Goal: Book appointment/travel/reservation

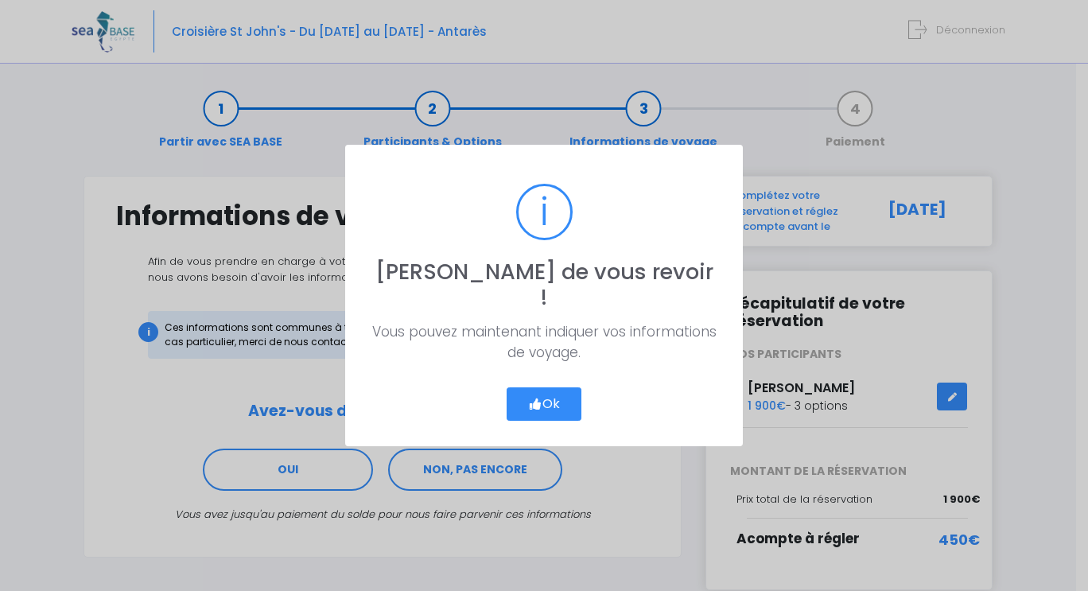
click at [556, 387] on button "Ok" at bounding box center [544, 403] width 75 height 33
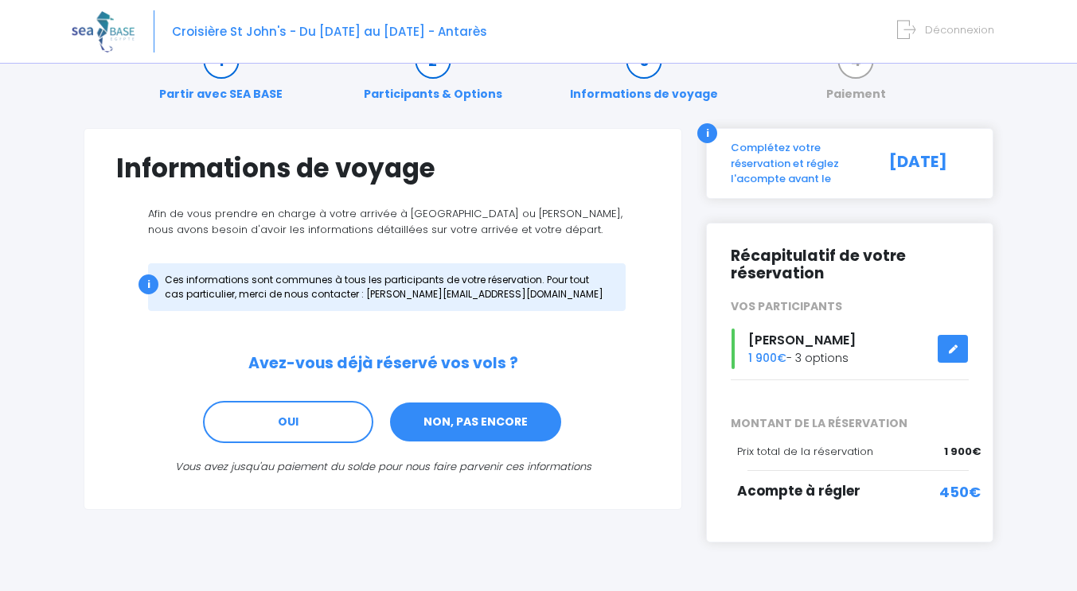
scroll to position [95, 0]
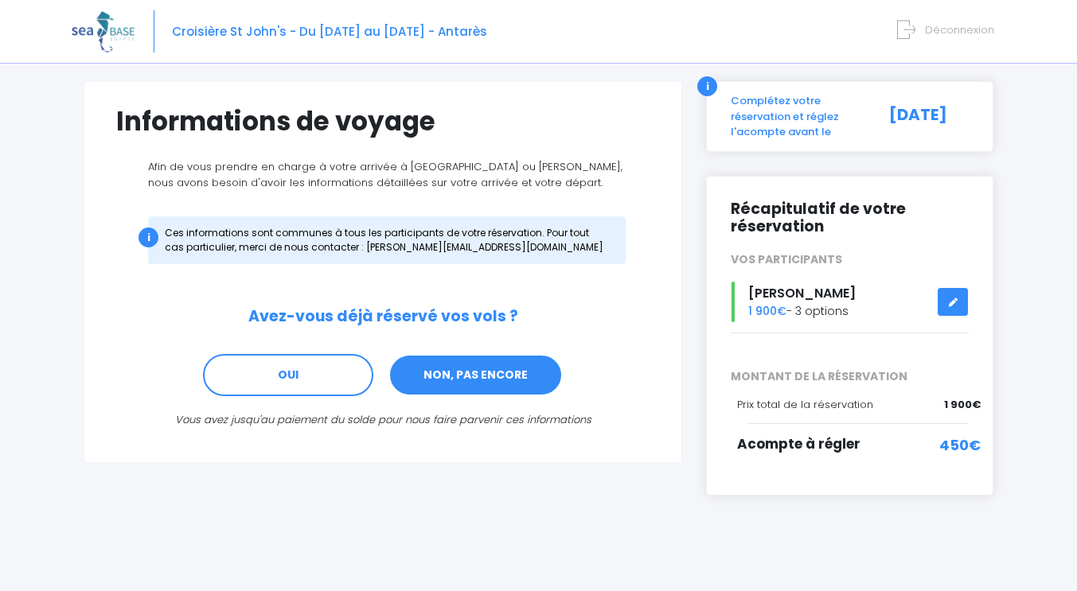
click at [457, 376] on link "NON, PAS ENCORE" at bounding box center [475, 375] width 174 height 43
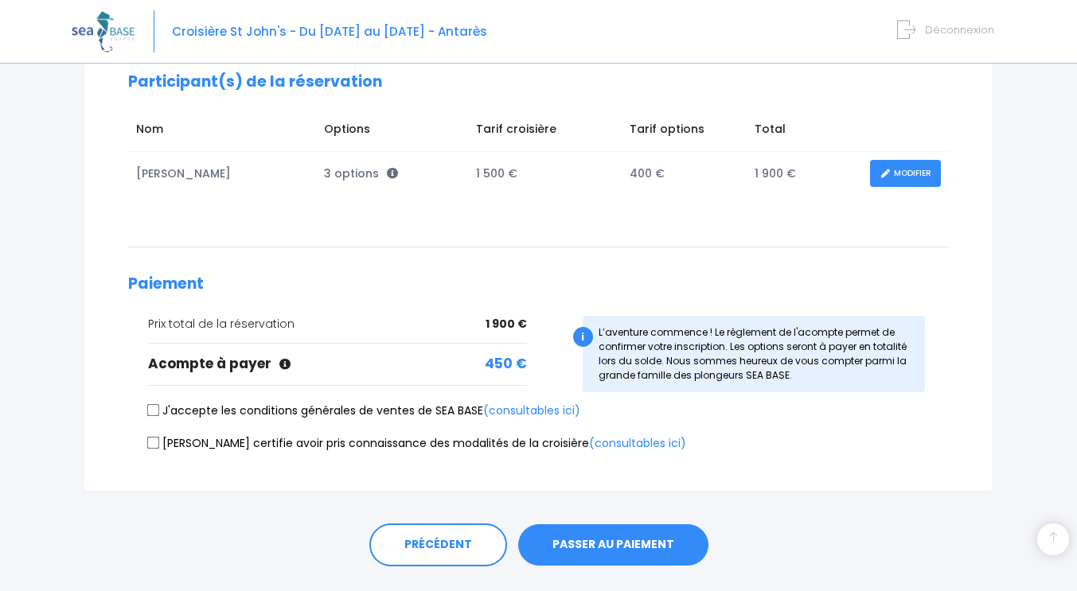
scroll to position [263, 0]
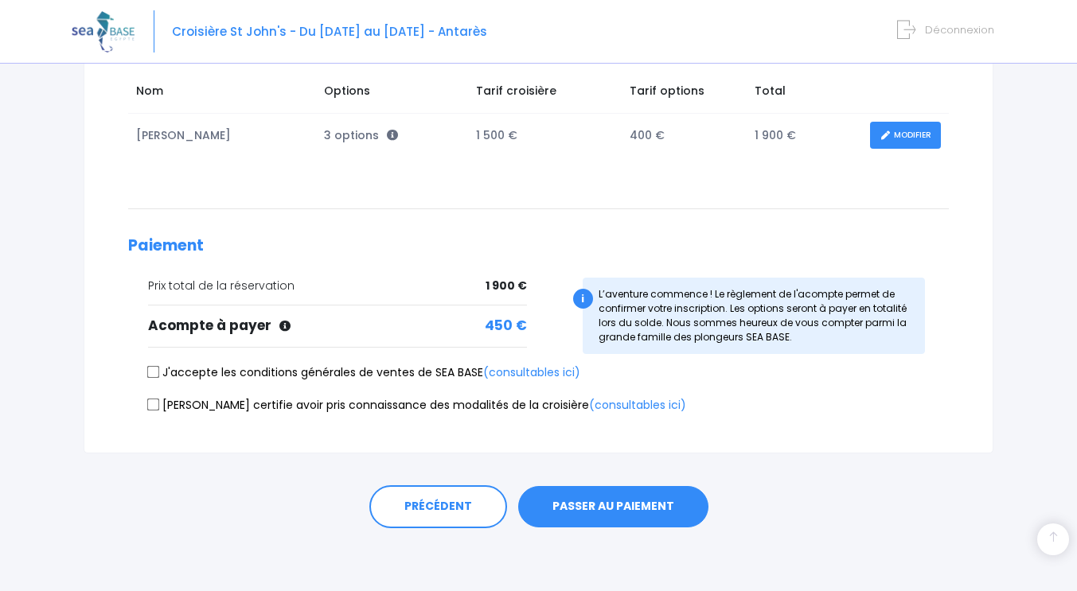
click at [155, 376] on input "J'accepte les conditions générales de ventes de SEA BASE (consultables ici)" at bounding box center [153, 372] width 13 height 13
checkbox input "true"
click at [157, 410] on input "Je certifie avoir pris connaissance des modalités de la croisière (consultables…" at bounding box center [153, 404] width 13 height 13
checkbox input "true"
click at [629, 512] on button "PASSER AU PAIEMENT" at bounding box center [613, 506] width 190 height 41
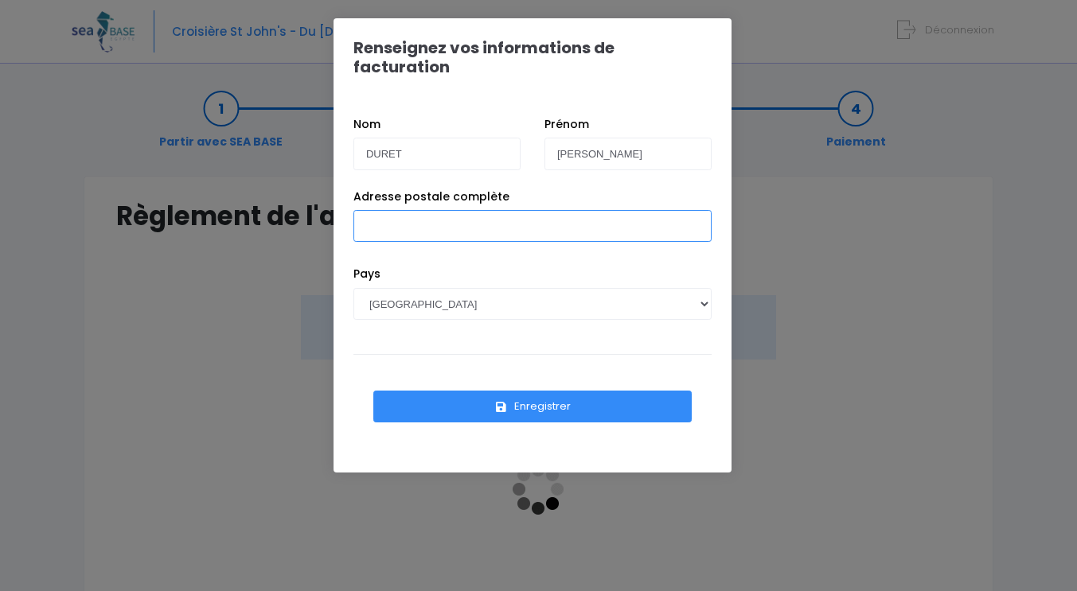
click at [406, 213] on input "Adresse postale complète" at bounding box center [532, 226] width 358 height 32
type input "671, RUE DE LA GRANDE FERME"
click at [543, 210] on input "[STREET_ADDRESS]" at bounding box center [532, 226] width 358 height 32
click at [543, 210] on input "671, RUE DE LA GRANDE FERME" at bounding box center [532, 226] width 358 height 32
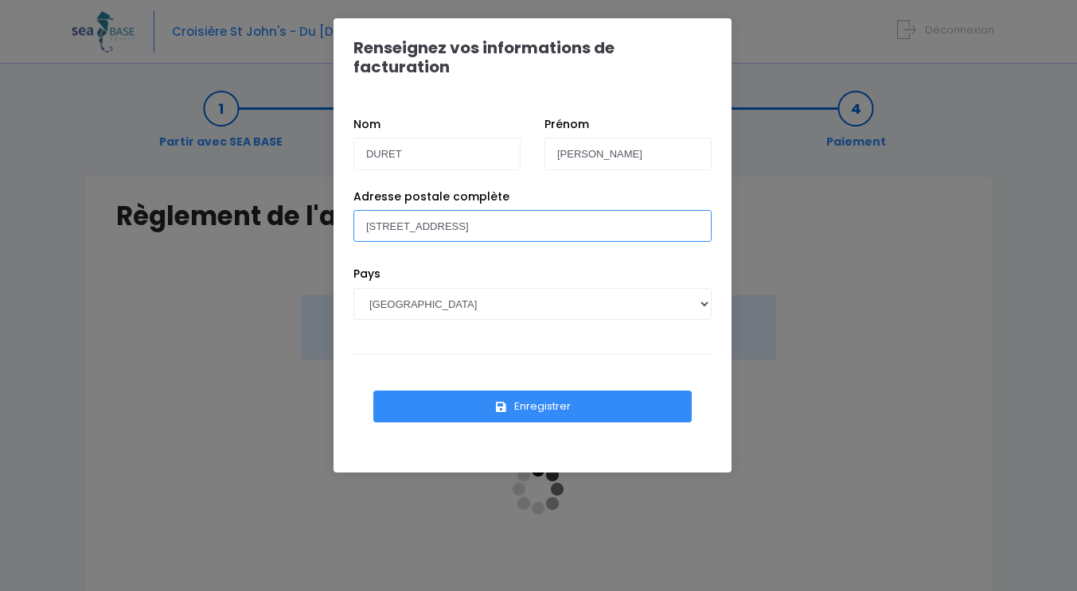
click at [373, 391] on button "Enregistrer" at bounding box center [532, 407] width 318 height 32
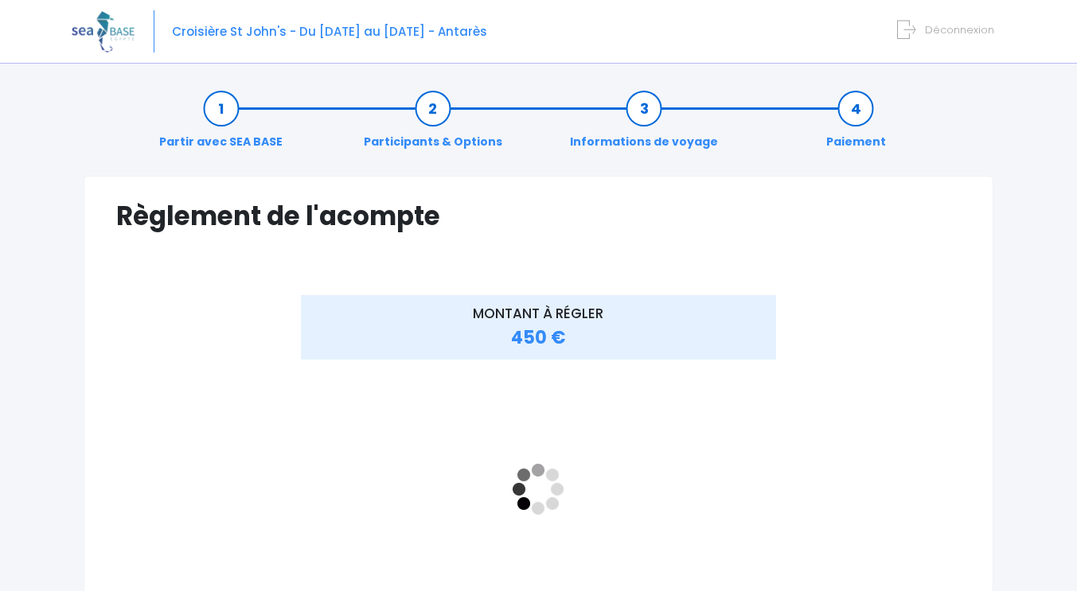
click at [647, 111] on link "Informations de voyage" at bounding box center [644, 125] width 164 height 50
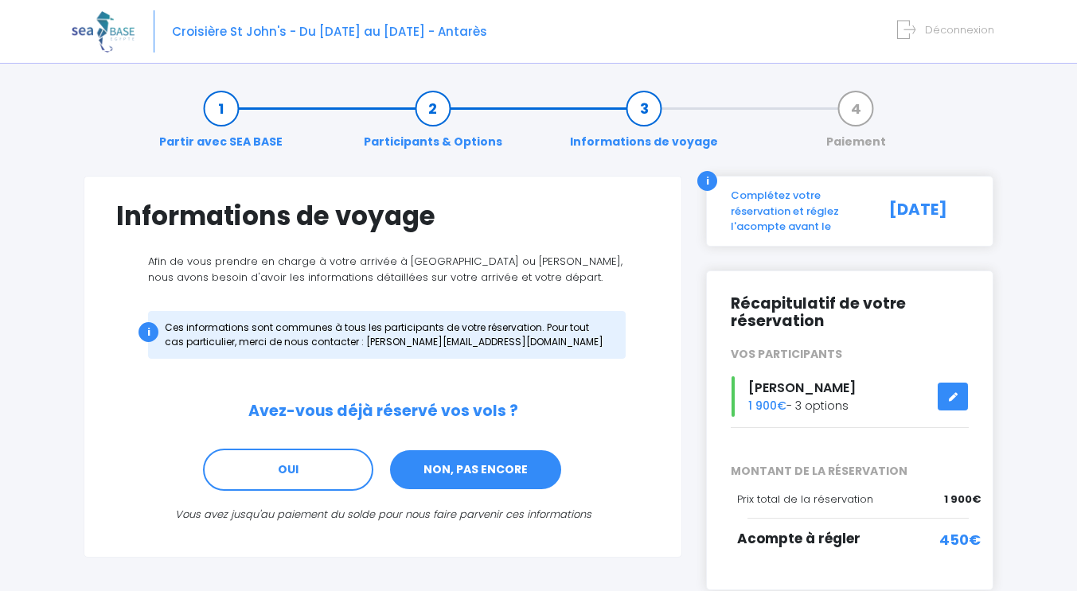
click at [476, 473] on link "NON, PAS ENCORE" at bounding box center [475, 470] width 174 height 43
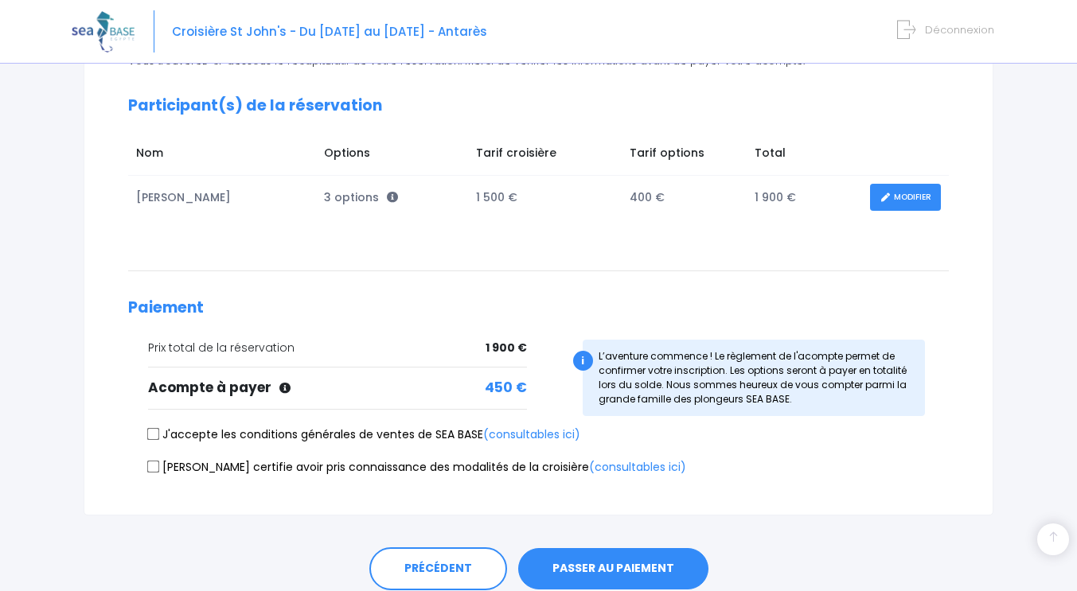
scroll to position [263, 0]
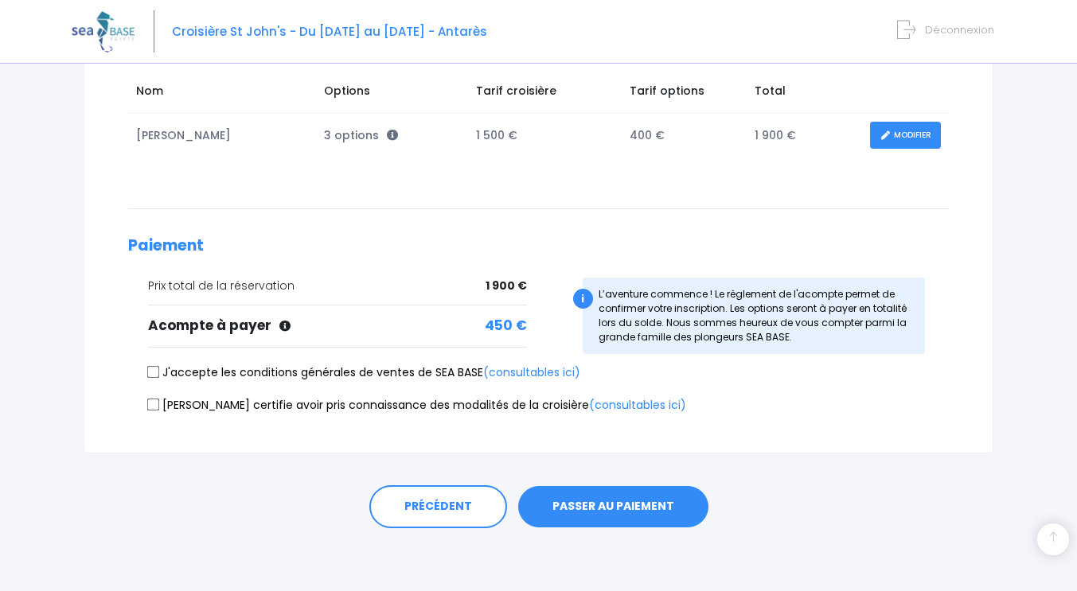
click at [158, 372] on input "J'accepte les conditions générales de ventes de SEA BASE (consultables ici)" at bounding box center [153, 372] width 13 height 13
checkbox input "true"
click at [154, 406] on input "[PERSON_NAME] certifie avoir pris connaissance des modalités de la croisière (c…" at bounding box center [153, 404] width 13 height 13
checkbox input "true"
click at [561, 503] on button "PASSER AU PAIEMENT" at bounding box center [613, 506] width 190 height 41
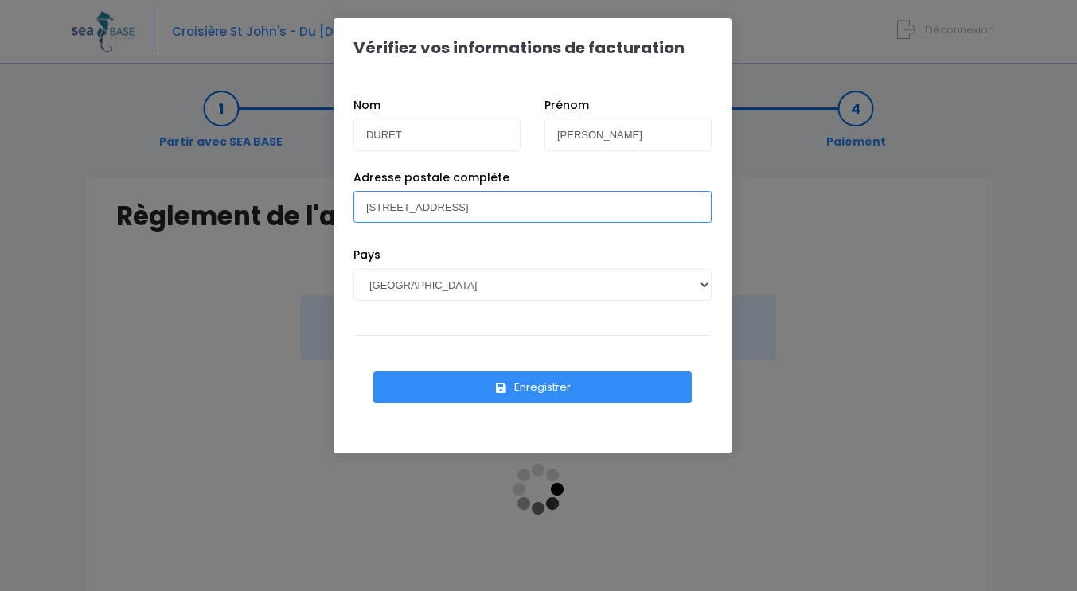
click at [546, 205] on input "[STREET_ADDRESS]" at bounding box center [532, 207] width 358 height 32
click at [548, 204] on input "671, RUE DE LA GRANDE FERME" at bounding box center [532, 207] width 358 height 32
type input "[STREET_ADDRESS]"
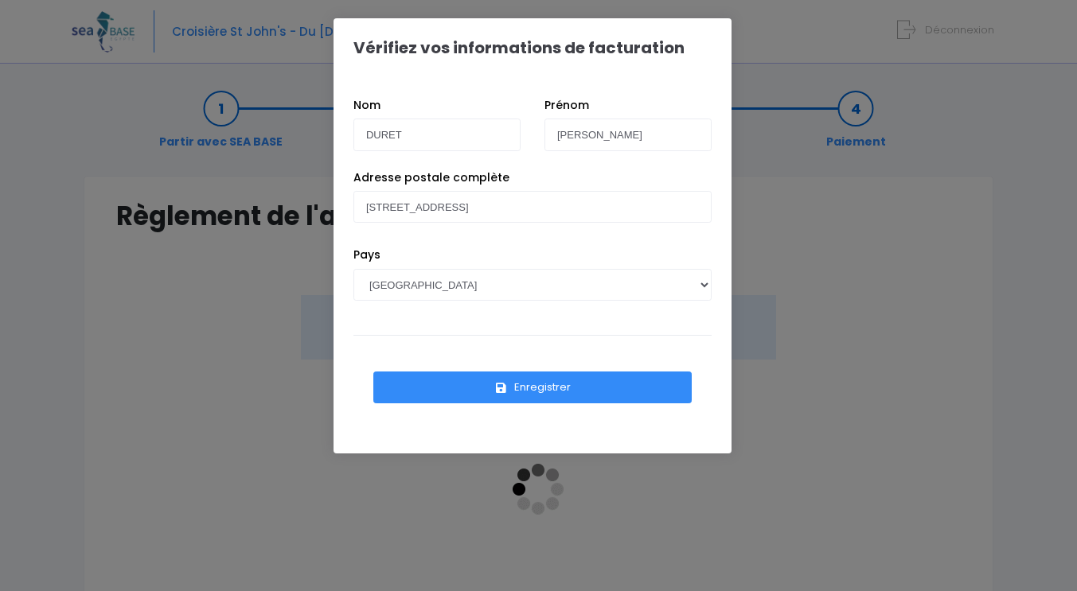
click at [564, 388] on button "Enregistrer" at bounding box center [532, 388] width 318 height 32
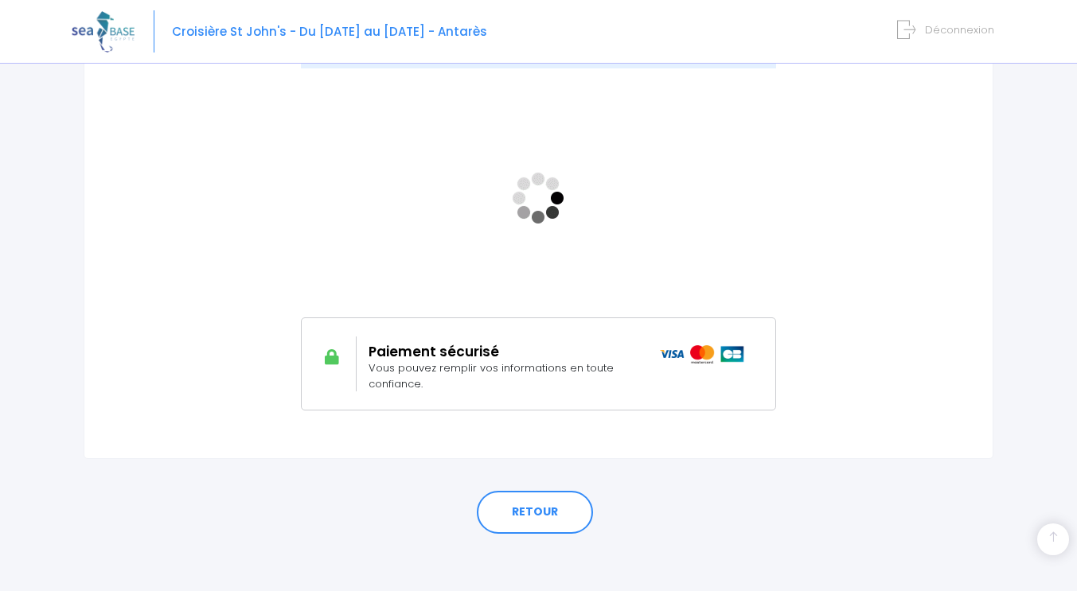
scroll to position [297, 0]
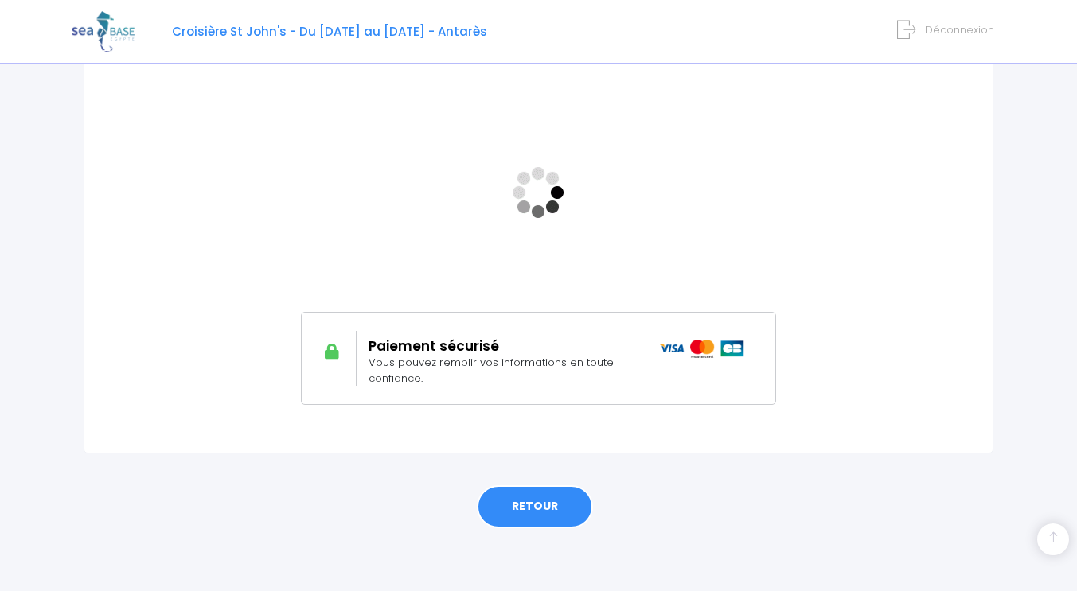
click at [535, 501] on link "RETOUR" at bounding box center [535, 506] width 116 height 43
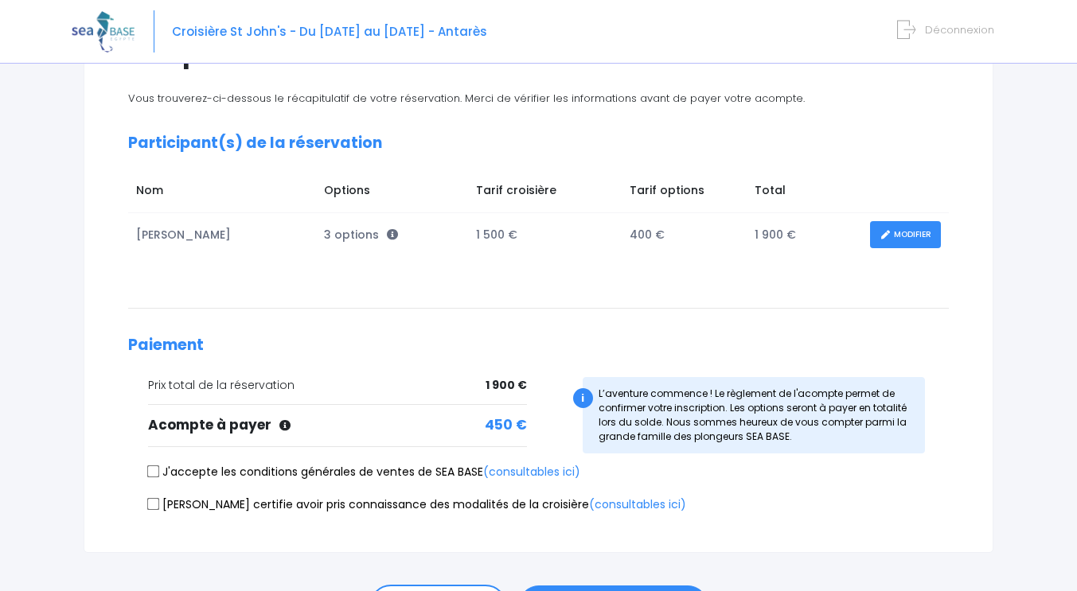
scroll to position [212, 0]
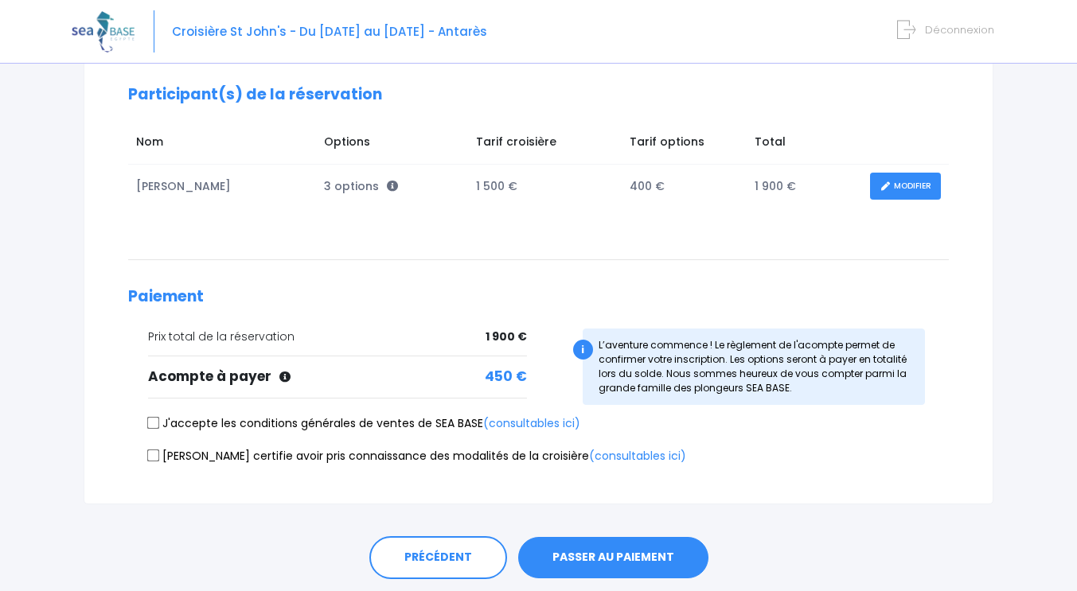
click at [900, 181] on link "MODIFIER" at bounding box center [905, 187] width 71 height 28
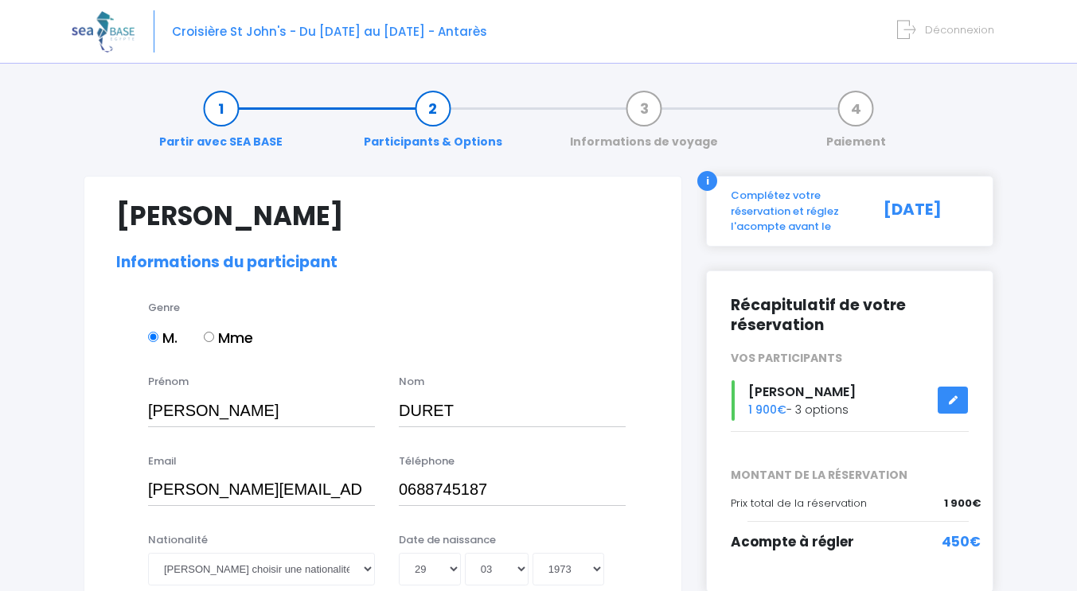
select select "N1"
select select "42/43"
select select "L"
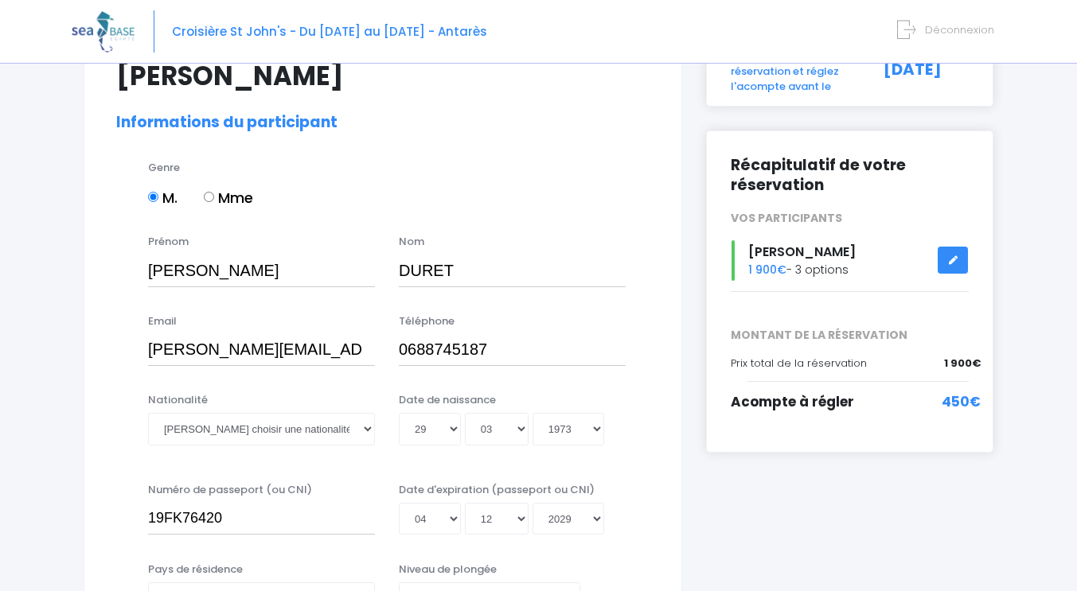
scroll to position [212, 0]
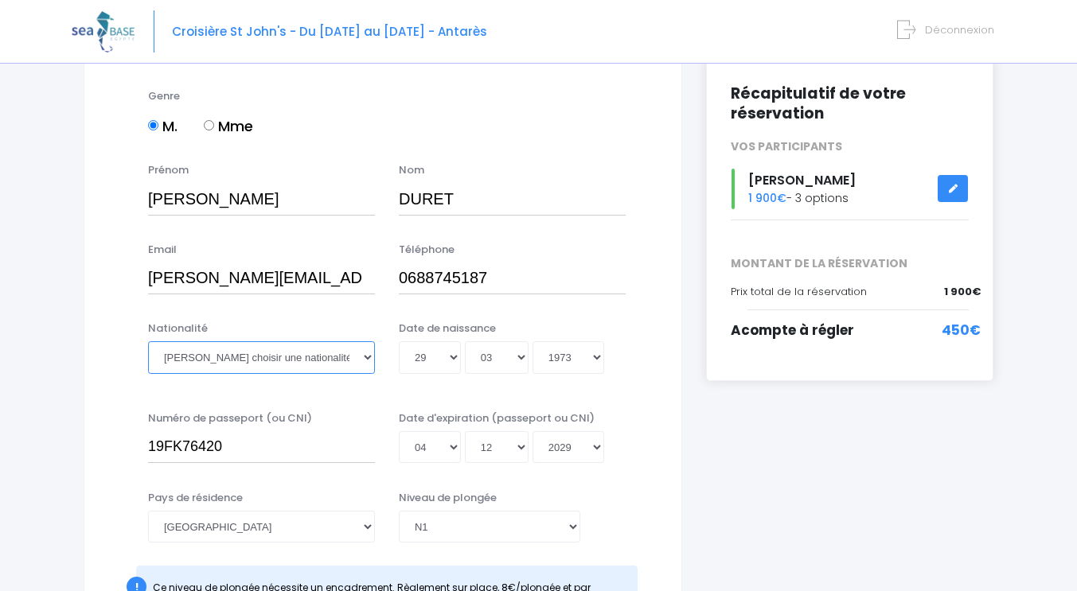
click at [208, 358] on select "Veuillez choisir une nationalité Afghane Albanaise Algerienne Allemande America…" at bounding box center [261, 357] width 227 height 32
select select "Française"
click at [148, 341] on select "Veuillez choisir une nationalité Afghane Albanaise Algerienne Allemande America…" at bounding box center [261, 357] width 227 height 32
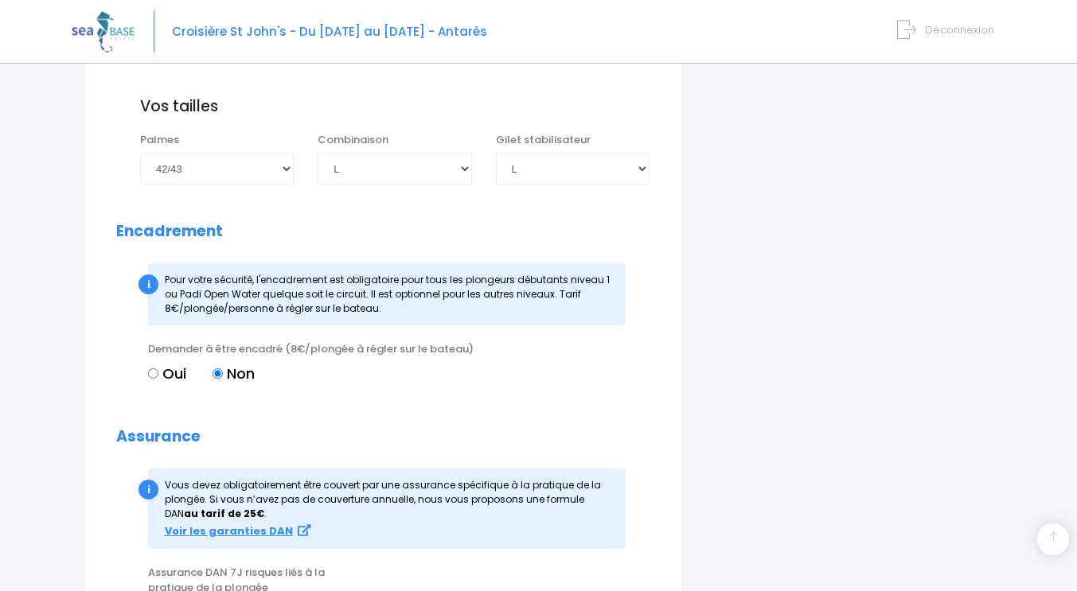
scroll to position [1591, 0]
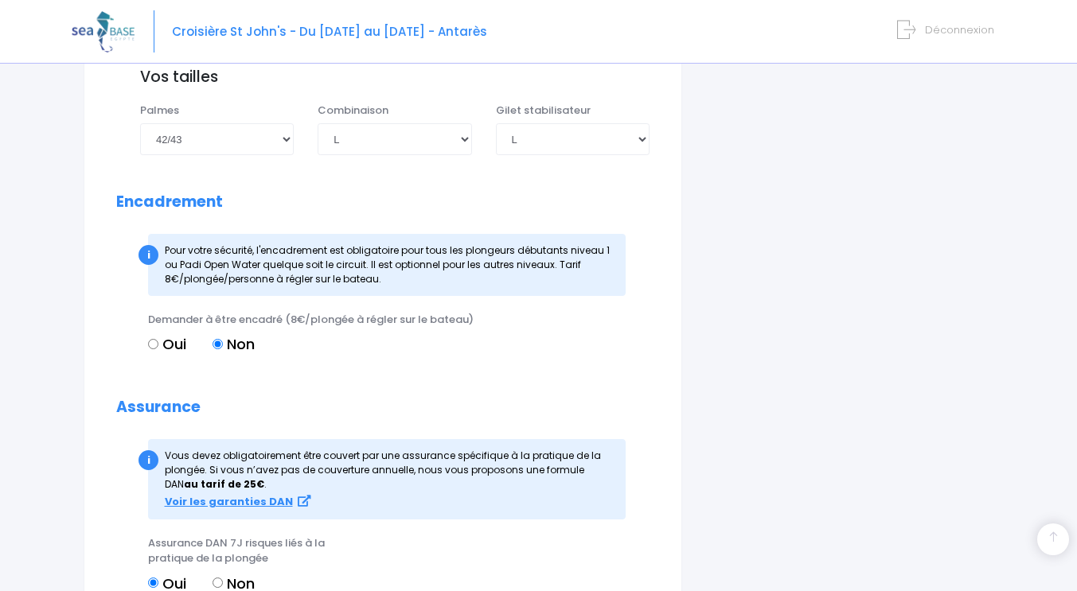
click at [157, 341] on input "Oui" at bounding box center [153, 344] width 10 height 10
radio input "true"
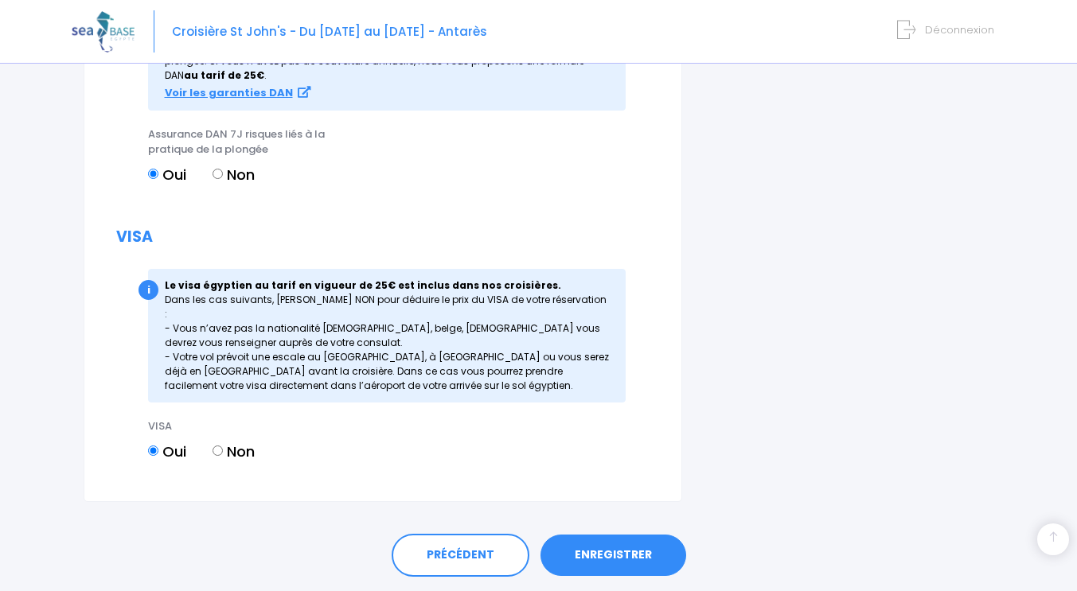
scroll to position [2015, 0]
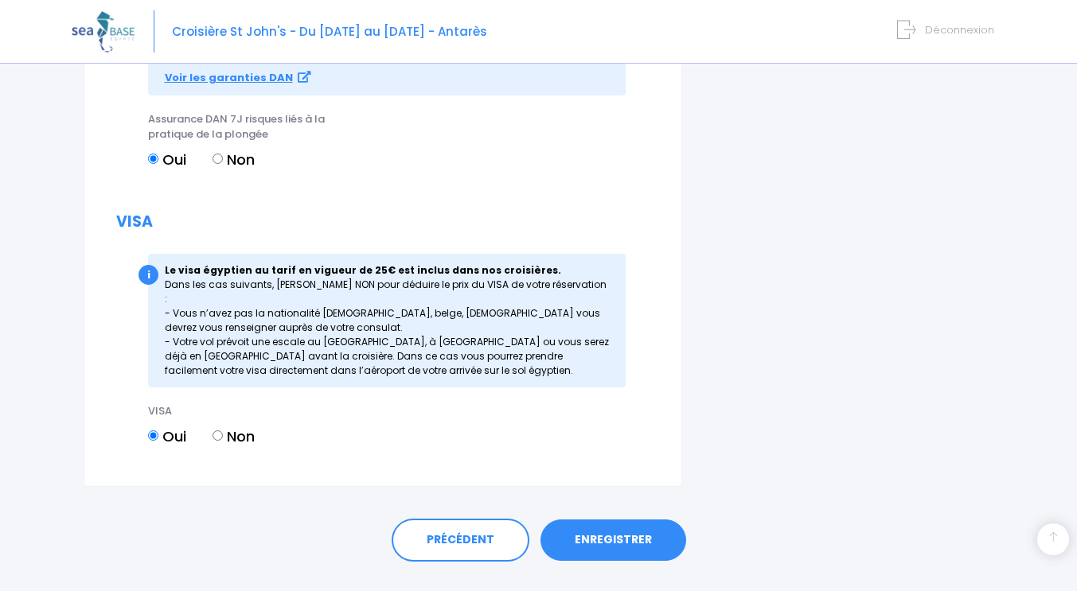
click at [635, 527] on link "ENREGISTRER" at bounding box center [613, 540] width 146 height 41
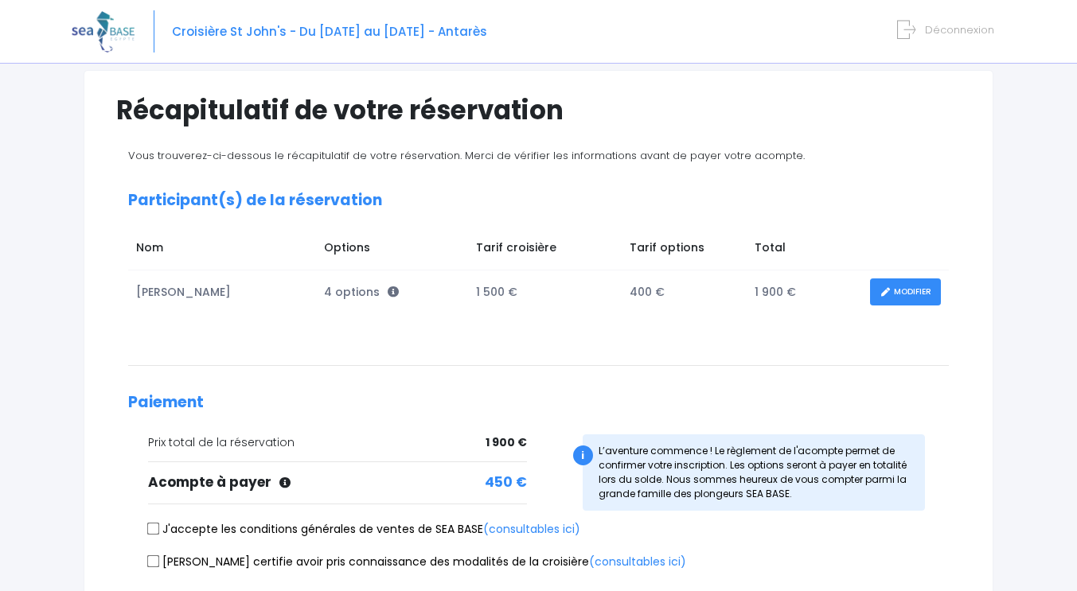
scroll to position [212, 0]
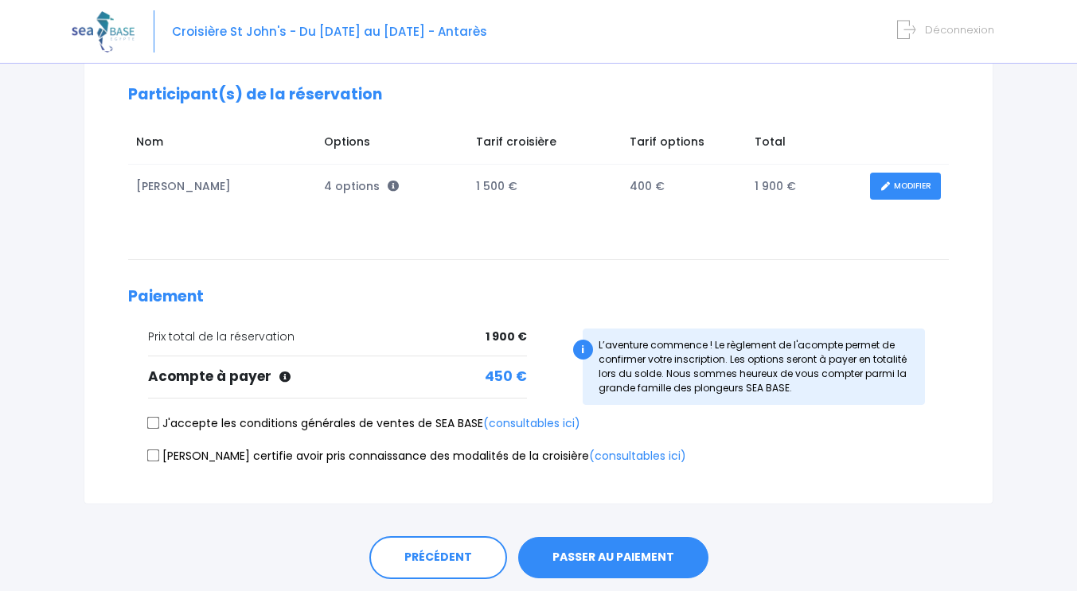
click at [156, 426] on input "J'accepte les conditions générales de ventes de SEA BASE (consultables ici)" at bounding box center [153, 423] width 13 height 13
checkbox input "true"
click at [153, 454] on input "Je certifie avoir pris connaissance des modalités de la croisière (consultables…" at bounding box center [153, 455] width 13 height 13
checkbox input "true"
click at [642, 563] on button "PASSER AU PAIEMENT" at bounding box center [613, 557] width 190 height 41
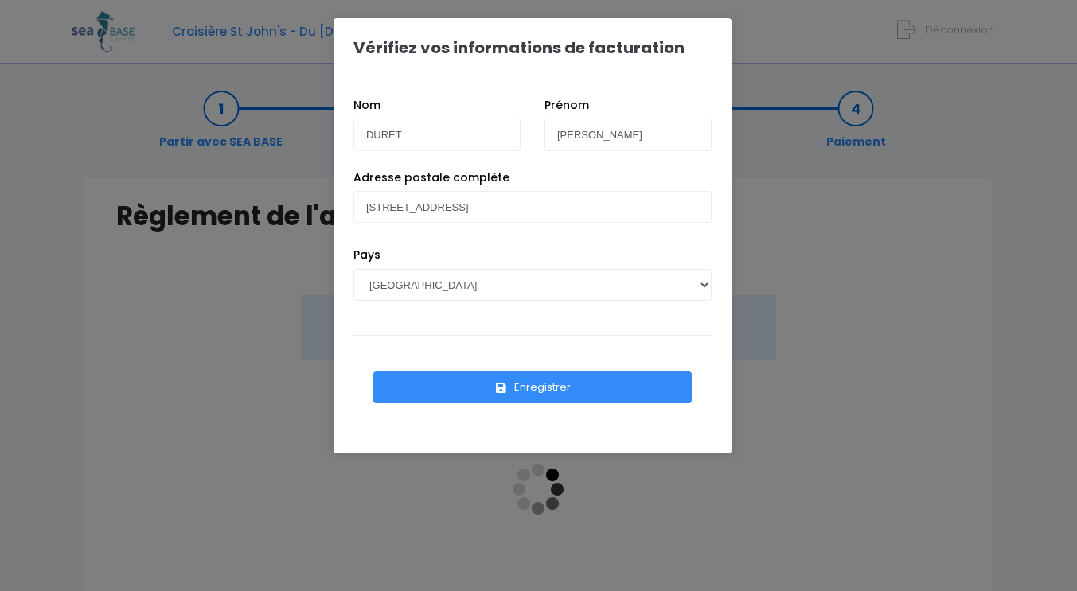
click at [559, 387] on button "Enregistrer" at bounding box center [532, 388] width 318 height 32
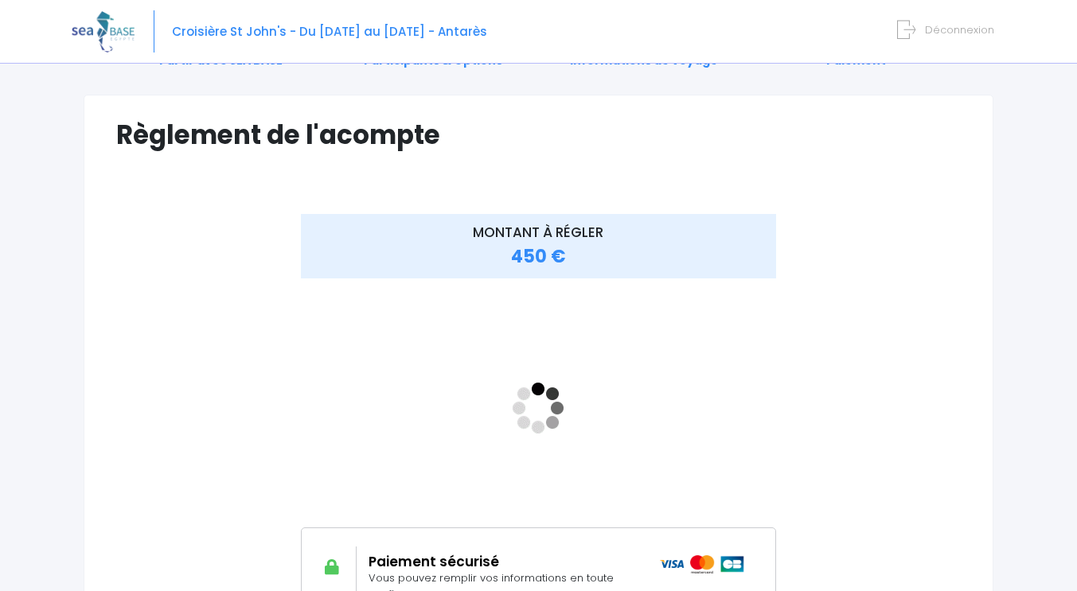
scroll to position [294, 0]
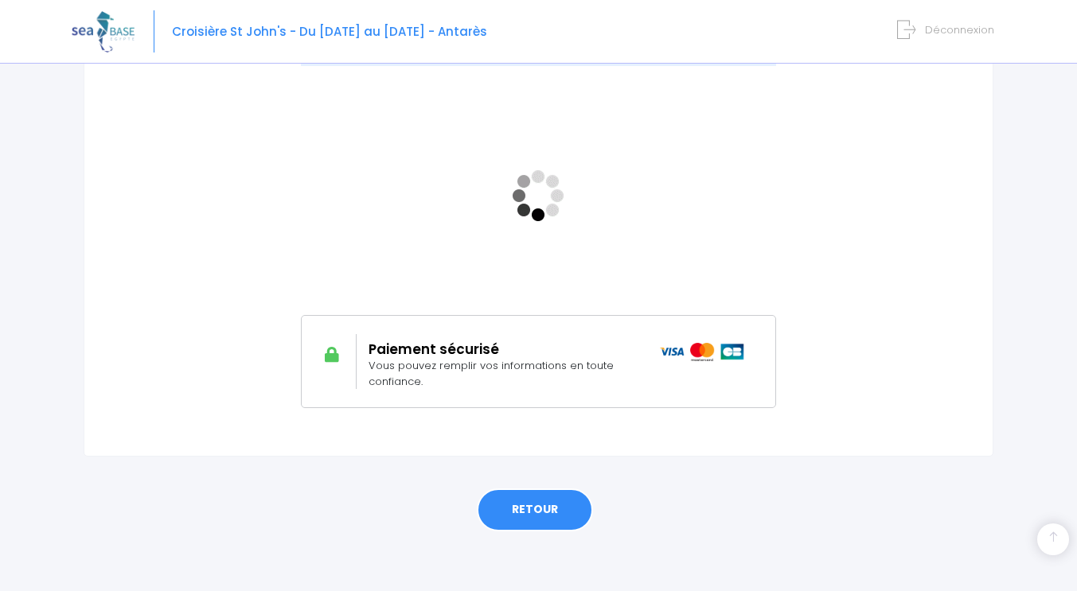
click at [553, 506] on link "RETOUR" at bounding box center [535, 510] width 116 height 43
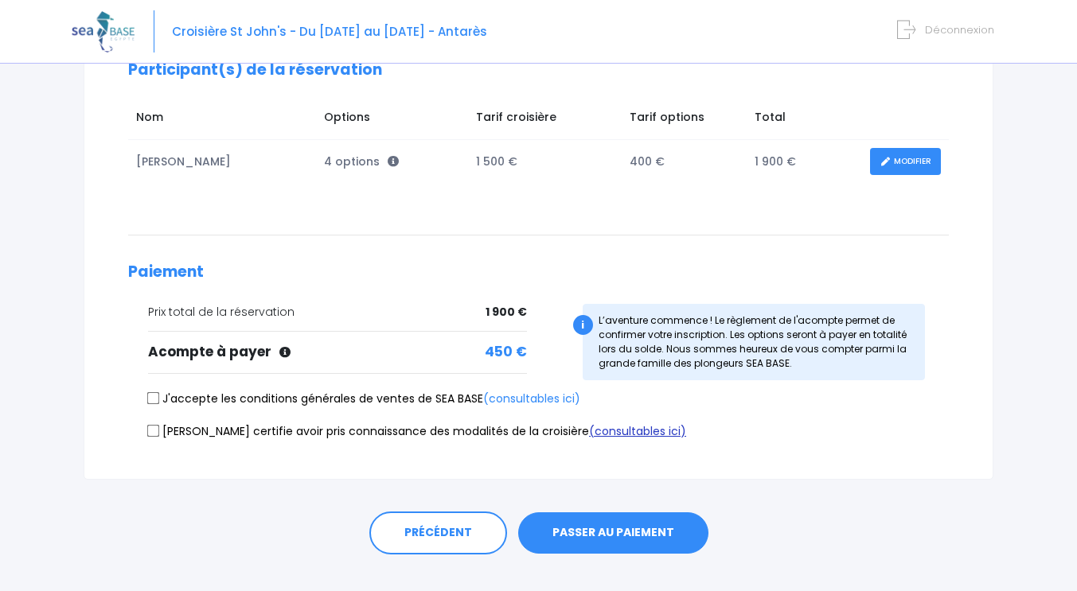
scroll to position [263, 0]
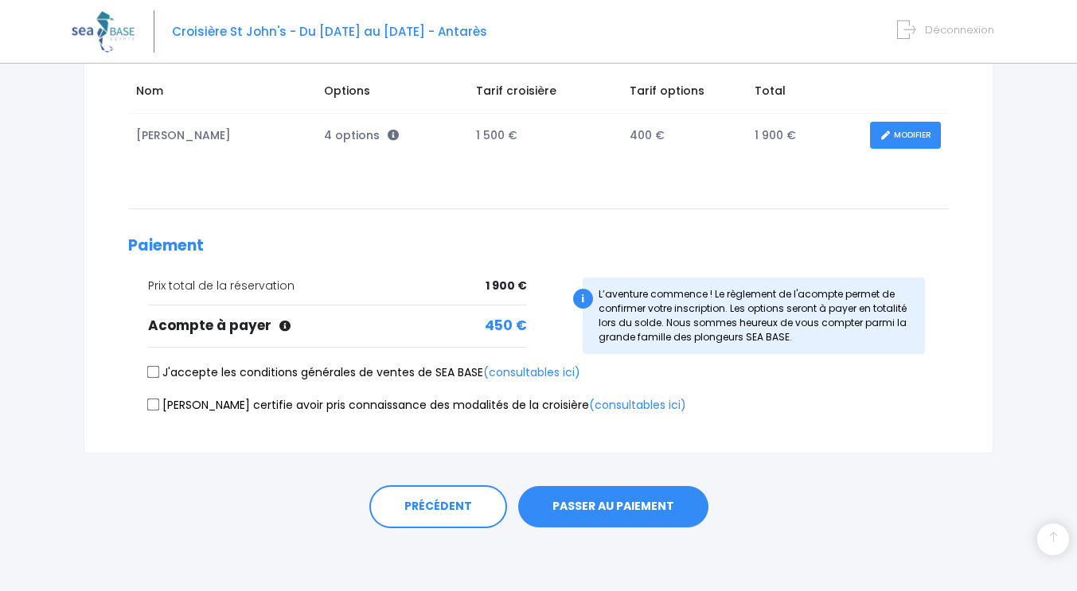
click at [153, 375] on input "J'accepte les conditions générales de ventes de SEA BASE (consultables ici)" at bounding box center [153, 372] width 13 height 13
checkbox input "true"
click at [154, 401] on input "Je certifie avoir pris connaissance des modalités de la croisière (consultables…" at bounding box center [153, 404] width 13 height 13
click at [159, 405] on label "Je certifie avoir pris connaissance des modalités de la croisière (consultables…" at bounding box center [417, 405] width 538 height 17
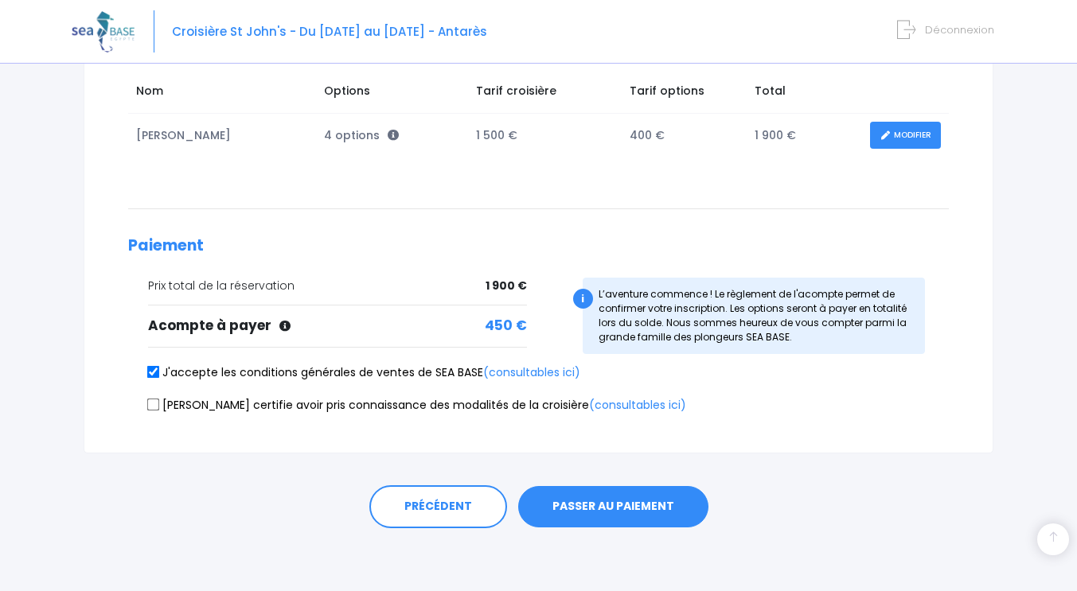
click at [156, 407] on input "Je certifie avoir pris connaissance des modalités de la croisière (consultables…" at bounding box center [153, 404] width 13 height 13
checkbox input "true"
click at [594, 511] on button "PASSER AU PAIEMENT" at bounding box center [613, 506] width 190 height 41
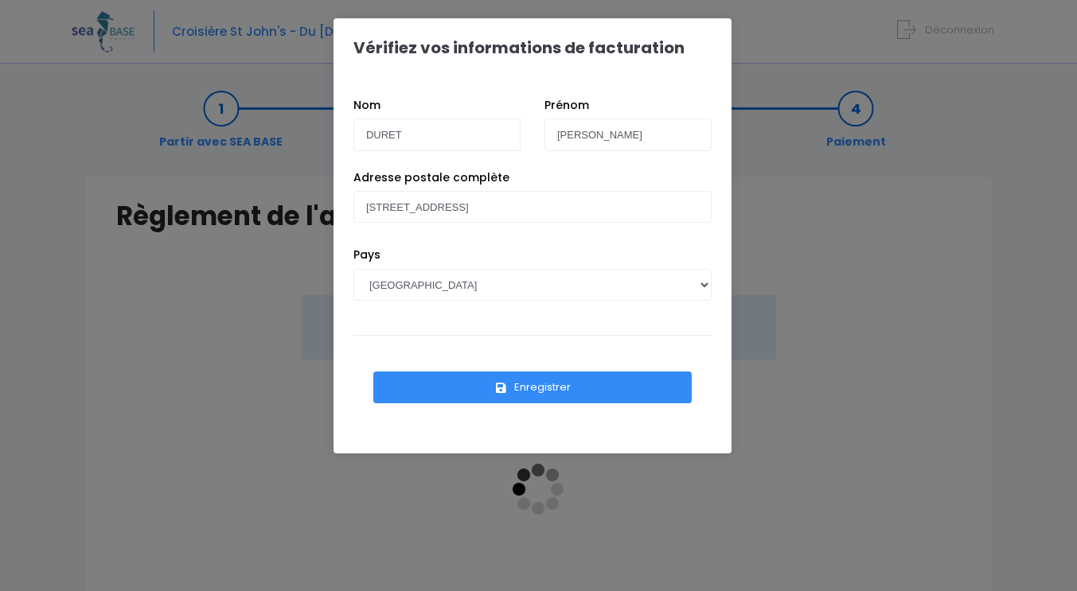
click at [538, 391] on button "Enregistrer" at bounding box center [532, 388] width 318 height 32
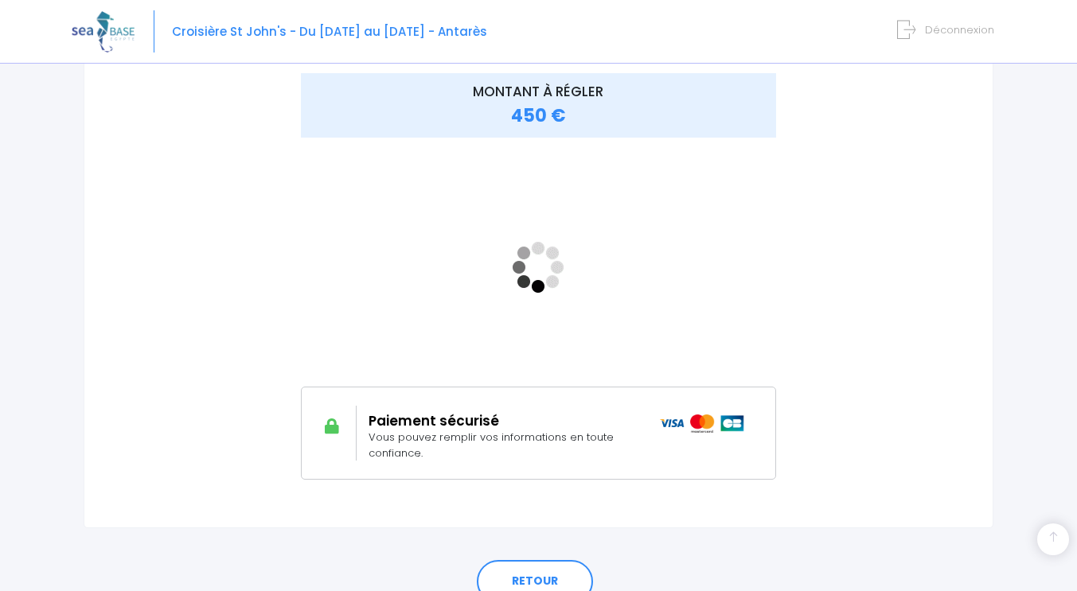
scroll to position [297, 0]
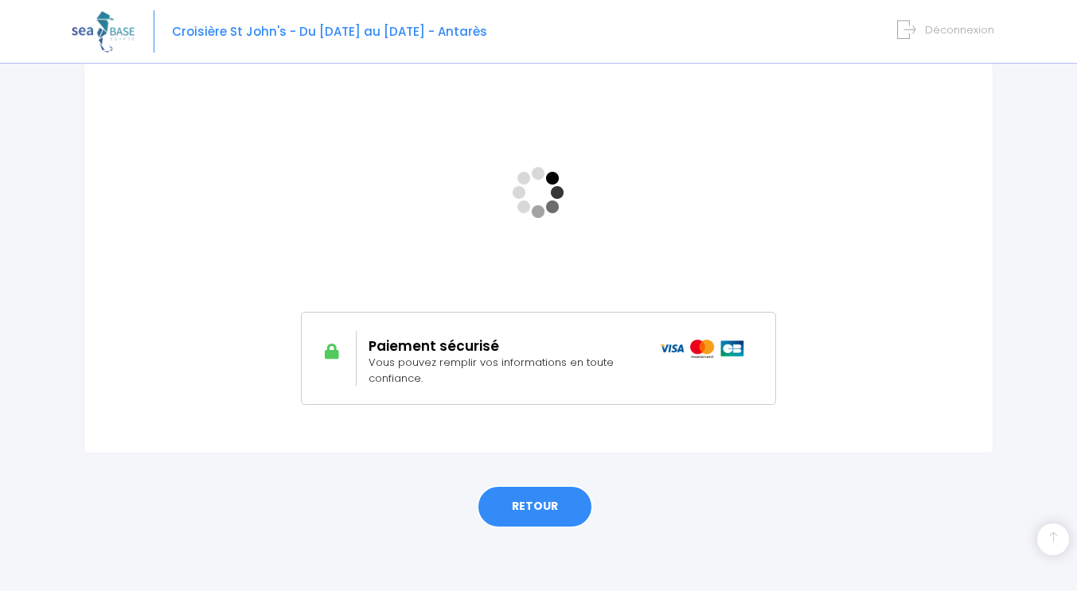
click at [545, 512] on link "RETOUR" at bounding box center [535, 506] width 116 height 43
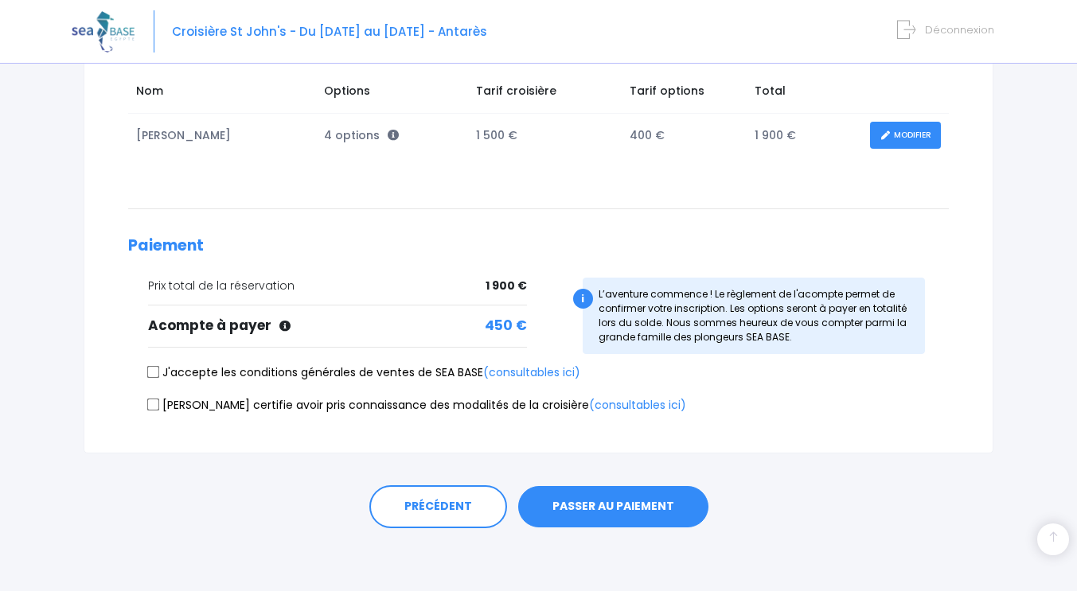
click at [663, 511] on button "PASSER AU PAIEMENT" at bounding box center [613, 506] width 190 height 41
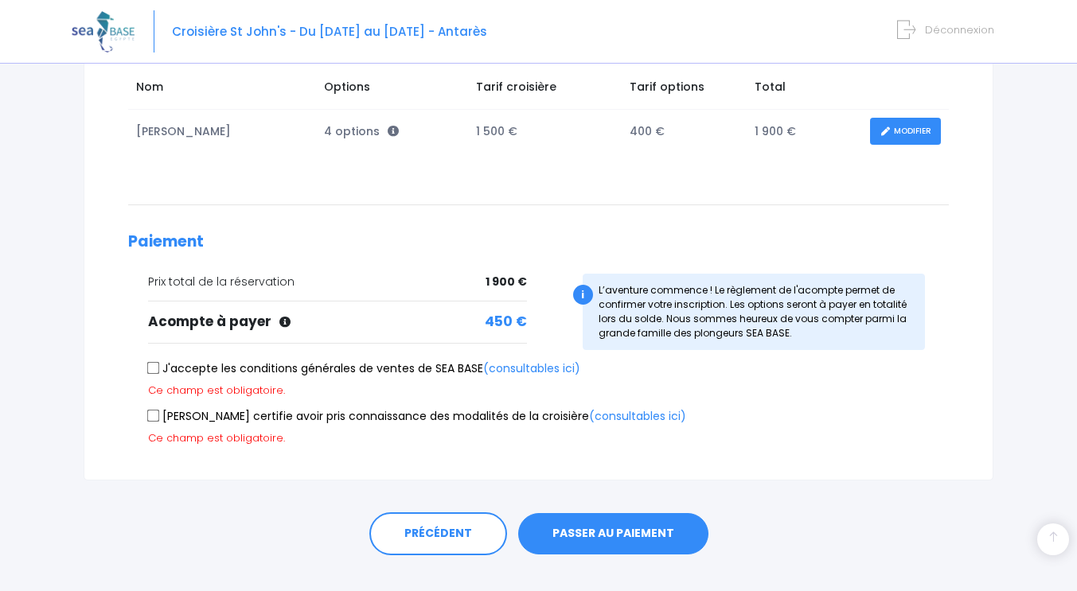
scroll to position [294, 0]
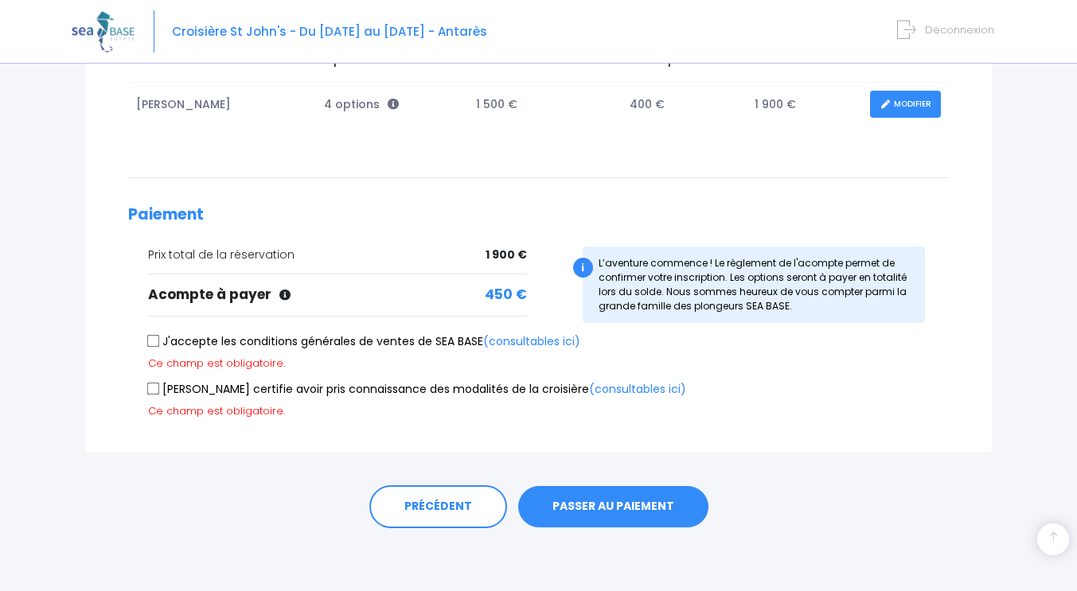
click at [159, 345] on input "J'accepte les conditions générales de ventes de SEA BASE (consultables ici)" at bounding box center [153, 341] width 13 height 13
checkbox input "true"
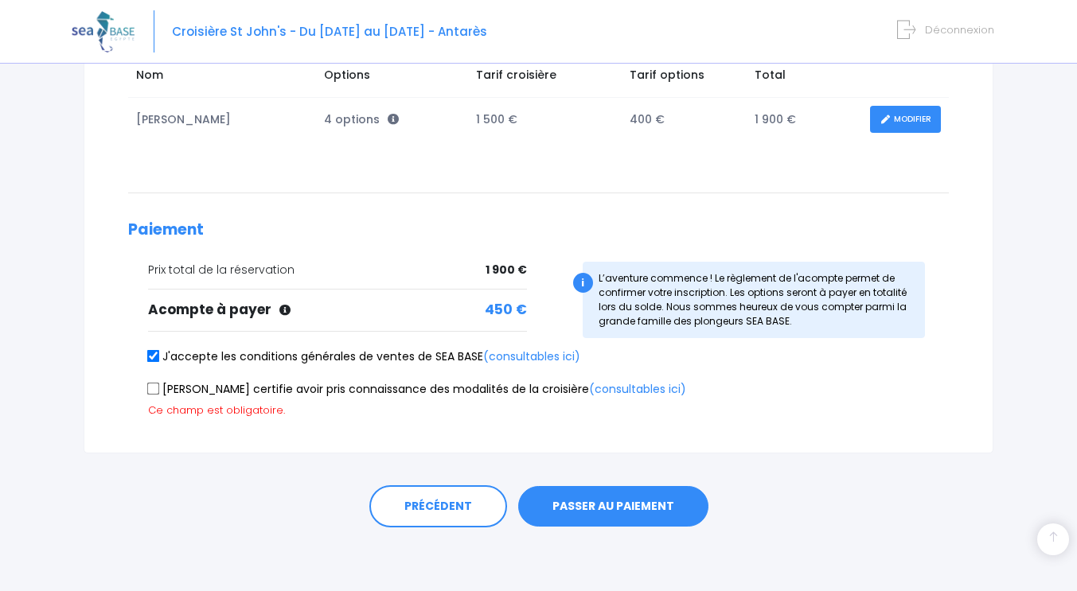
click at [154, 394] on input "Je certifie avoir pris connaissance des modalités de la croisière (consultables…" at bounding box center [153, 388] width 13 height 13
checkbox input "true"
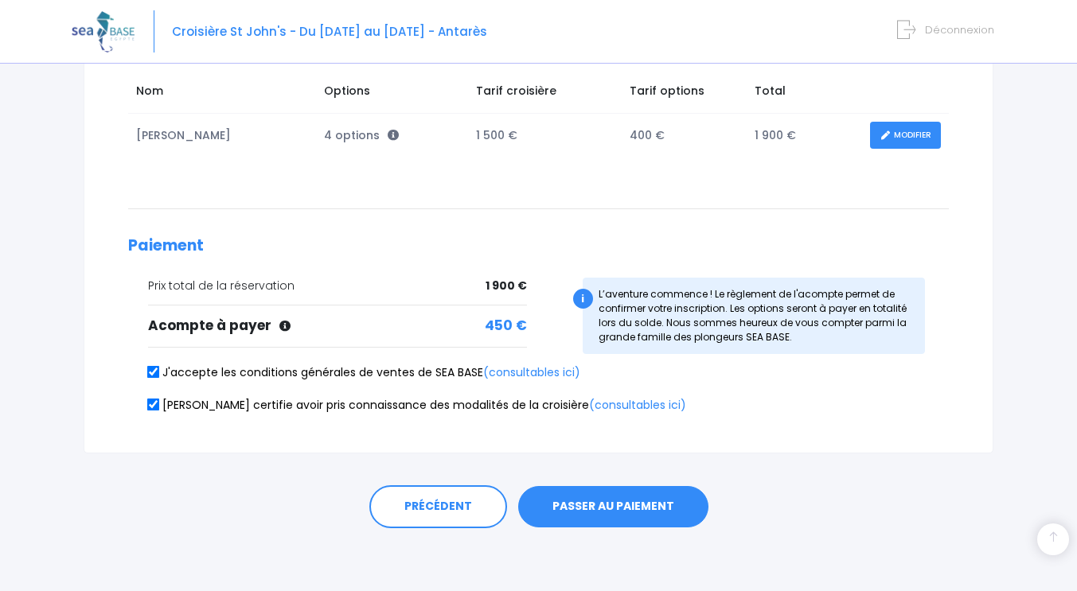
click at [655, 515] on button "PASSER AU PAIEMENT" at bounding box center [613, 506] width 190 height 41
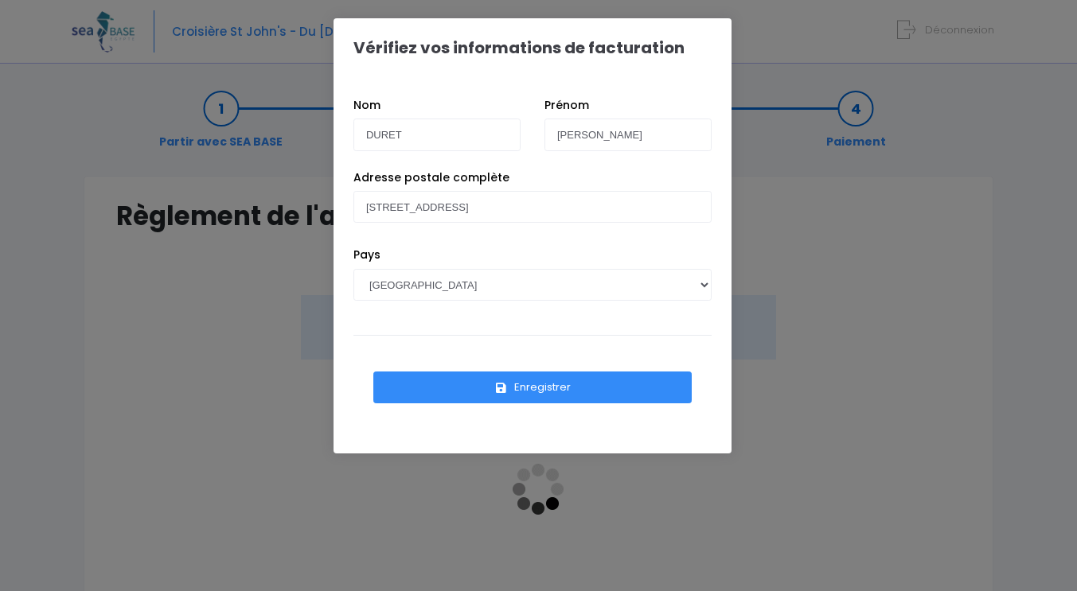
click at [596, 392] on button "Enregistrer" at bounding box center [532, 388] width 318 height 32
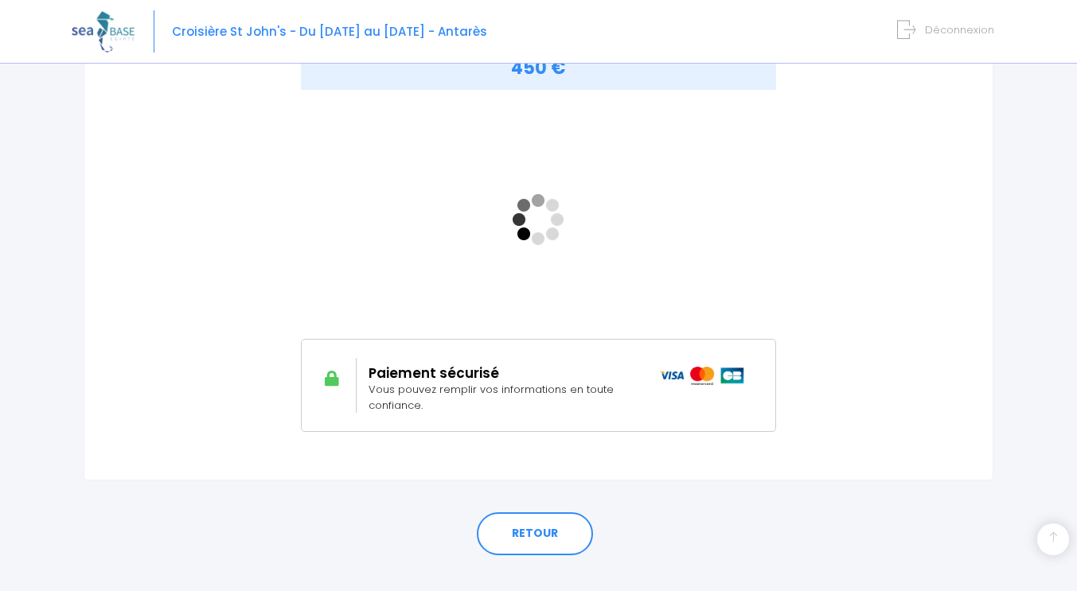
scroll to position [267, 0]
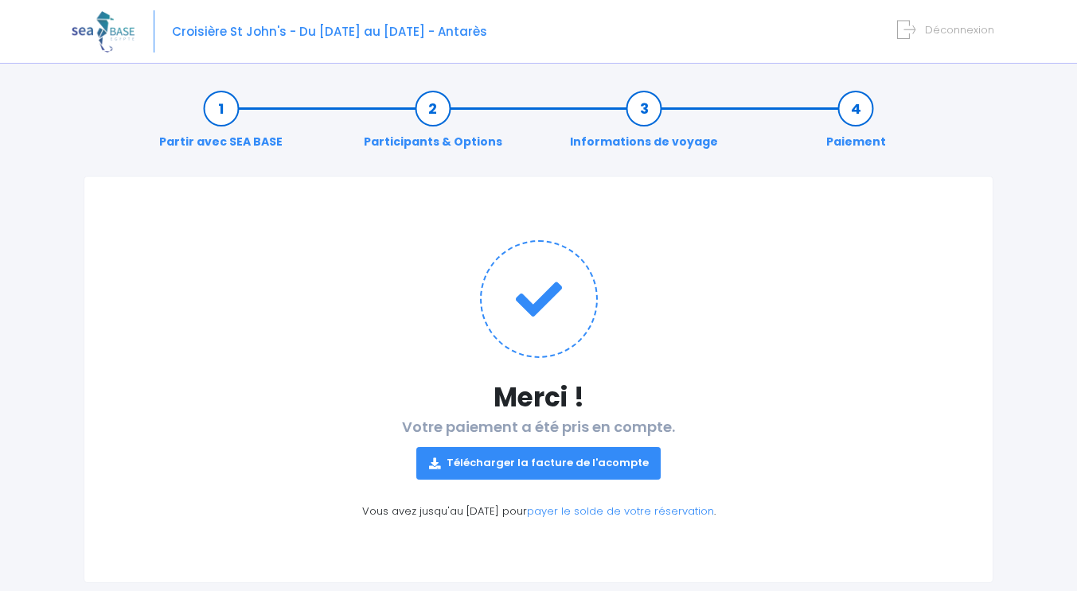
click at [535, 466] on link "Télécharger la facture de l'acompte" at bounding box center [538, 463] width 245 height 32
